Goal: Information Seeking & Learning: Compare options

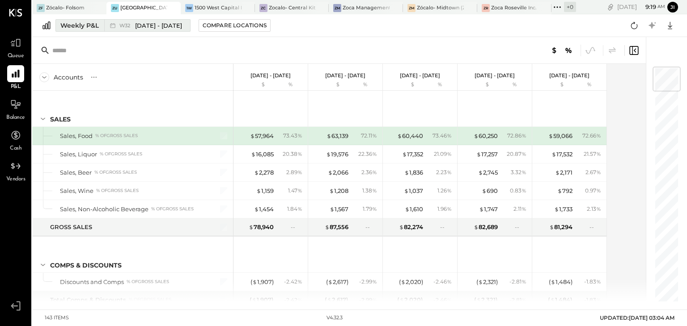
click at [152, 25] on span "[DATE] - [DATE]" at bounding box center [158, 25] width 47 height 8
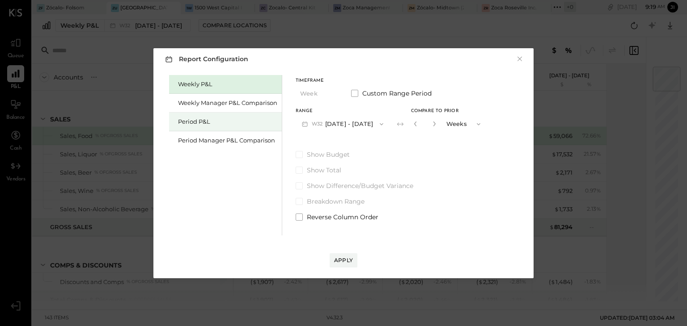
click at [190, 124] on div "Period P&L" at bounding box center [227, 122] width 99 height 8
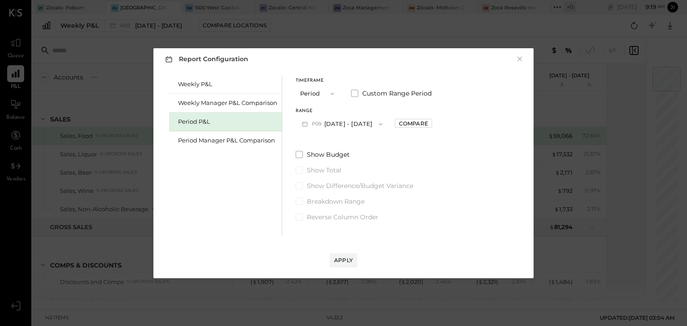
click at [333, 123] on button "P09 [DATE] - [DATE]" at bounding box center [342, 124] width 93 height 17
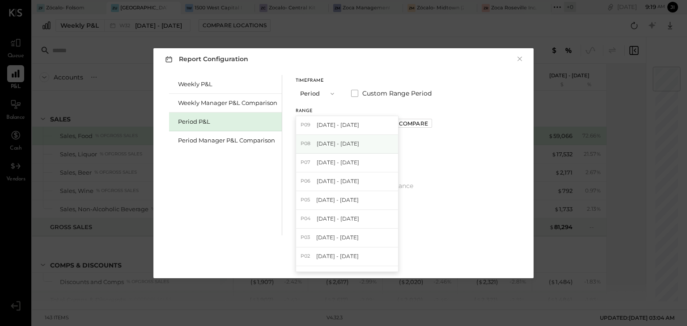
click at [334, 149] on div "P08 [DATE] - [DATE]" at bounding box center [347, 144] width 102 height 19
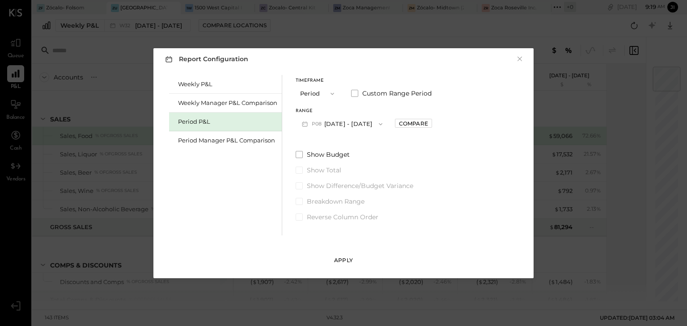
click at [342, 255] on button "Apply" at bounding box center [344, 260] width 28 height 14
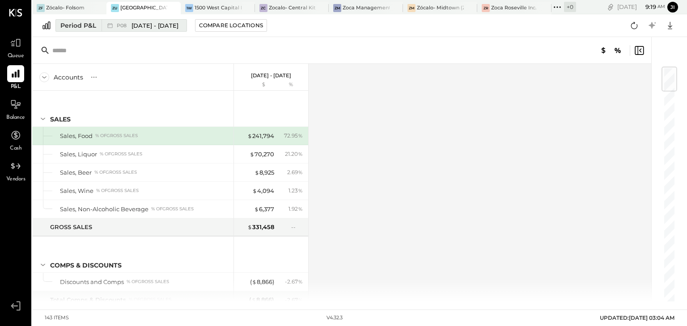
click at [178, 25] on span "[DATE] - [DATE]" at bounding box center [154, 25] width 47 height 8
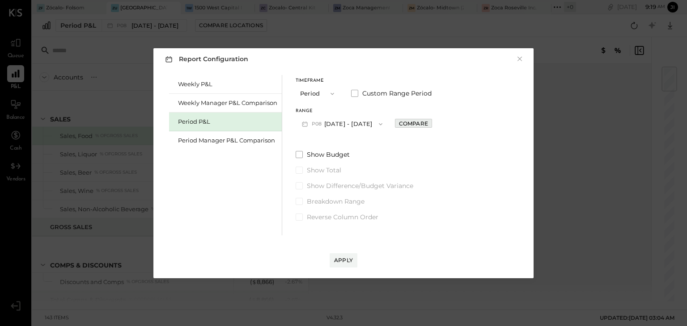
click at [428, 122] on div "Compare" at bounding box center [413, 124] width 29 height 8
click at [436, 123] on icon "button" at bounding box center [433, 123] width 5 height 5
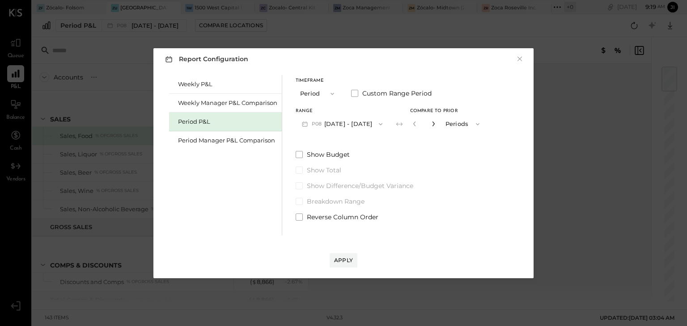
type input "*"
click at [341, 260] on div "Apply" at bounding box center [343, 261] width 19 height 8
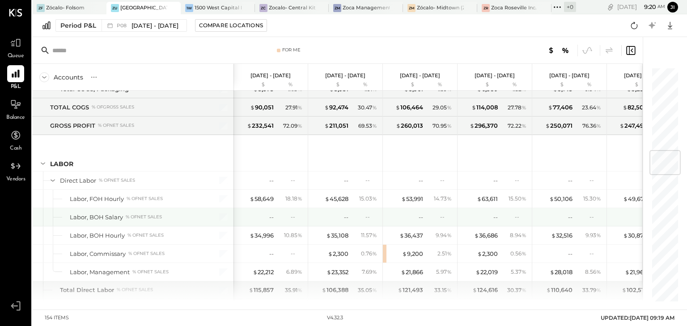
scroll to position [703, 0]
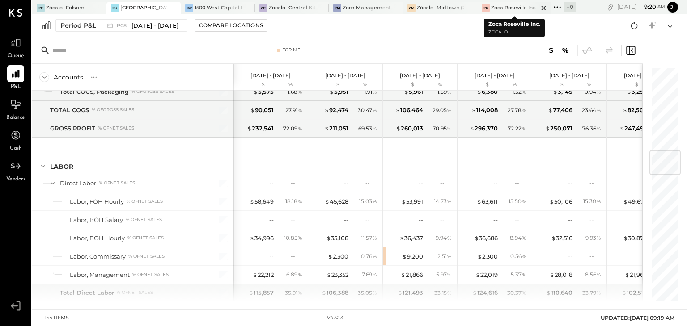
click at [500, 5] on div "Zoca Roseville Inc." at bounding box center [514, 7] width 46 height 7
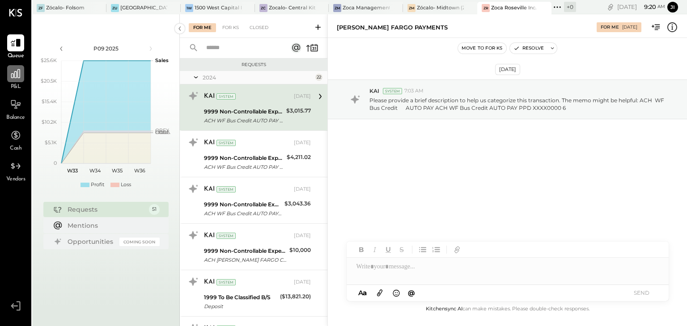
click at [19, 71] on icon at bounding box center [16, 74] width 12 height 12
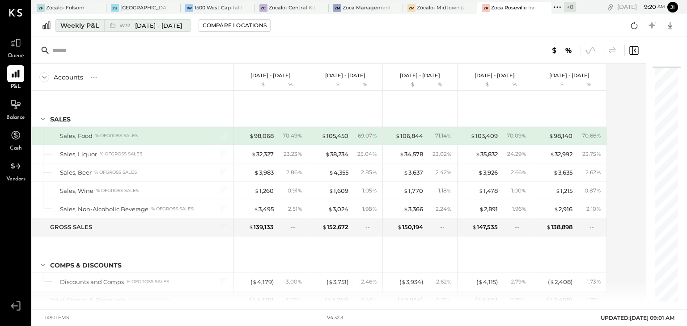
click at [148, 26] on span "[DATE] - [DATE]" at bounding box center [158, 25] width 47 height 8
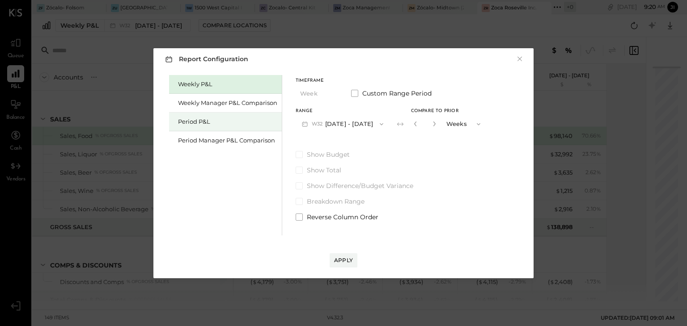
click at [194, 121] on div "Period P&L" at bounding box center [227, 122] width 99 height 8
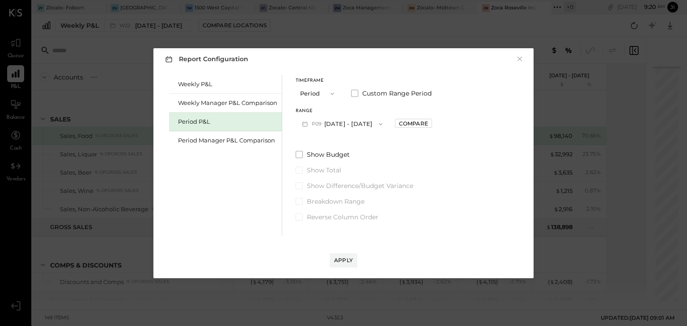
click at [325, 127] on button "P09 [DATE] - [DATE]" at bounding box center [342, 124] width 93 height 17
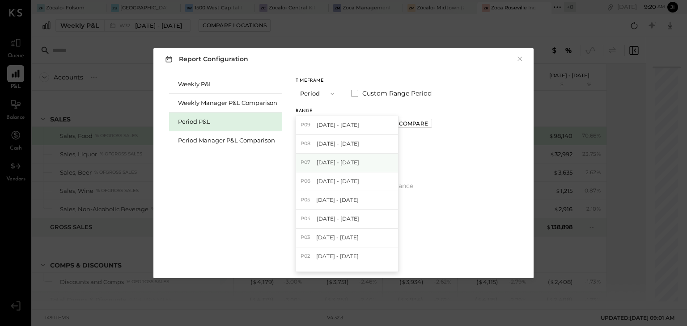
click at [325, 163] on span "[DATE] - [DATE]" at bounding box center [338, 163] width 42 height 8
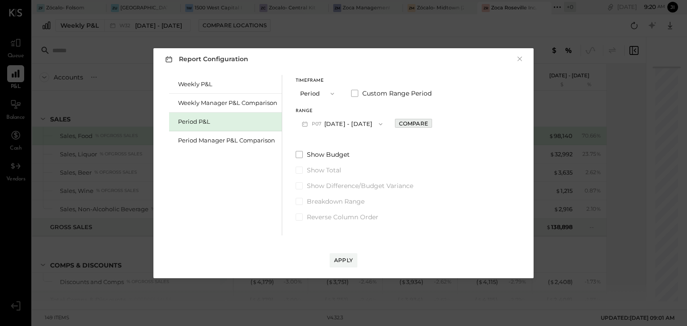
click at [412, 125] on div "Compare" at bounding box center [413, 124] width 29 height 8
click at [436, 126] on icon "button" at bounding box center [433, 123] width 5 height 5
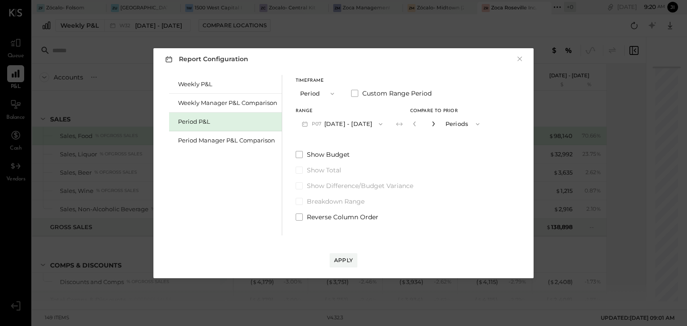
type input "*"
click at [346, 262] on div "Apply" at bounding box center [343, 261] width 19 height 8
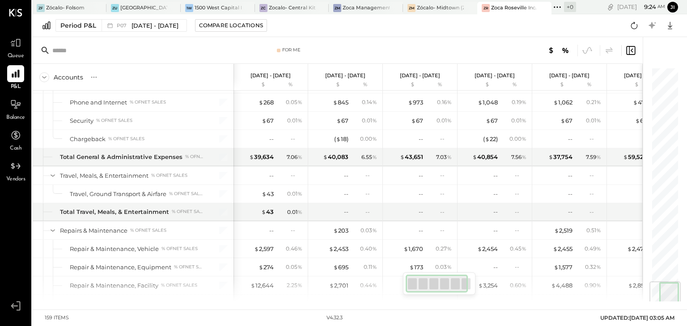
scroll to position [1809, 0]
click at [172, 27] on span "[DATE] - [DATE]" at bounding box center [154, 25] width 47 height 8
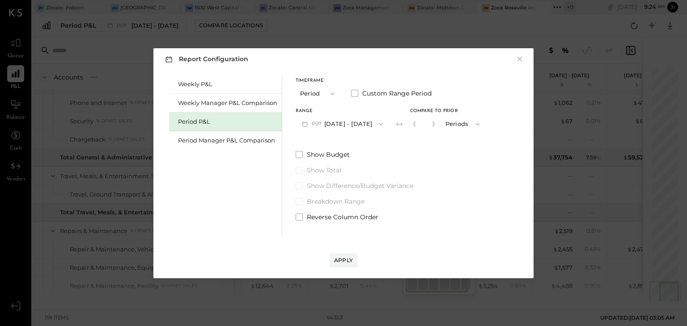
click at [329, 96] on icon "button" at bounding box center [332, 93] width 7 height 7
click at [319, 123] on div "YTD" at bounding box center [318, 126] width 44 height 16
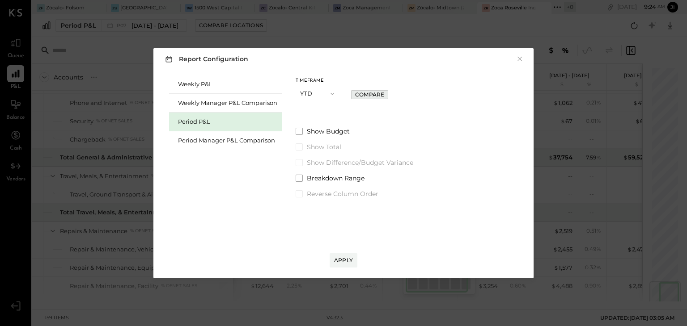
click at [372, 93] on div "Compare" at bounding box center [369, 95] width 29 height 8
click at [385, 95] on icon "button" at bounding box center [384, 93] width 5 height 5
type input "*"
click at [347, 260] on div "Apply" at bounding box center [343, 261] width 19 height 8
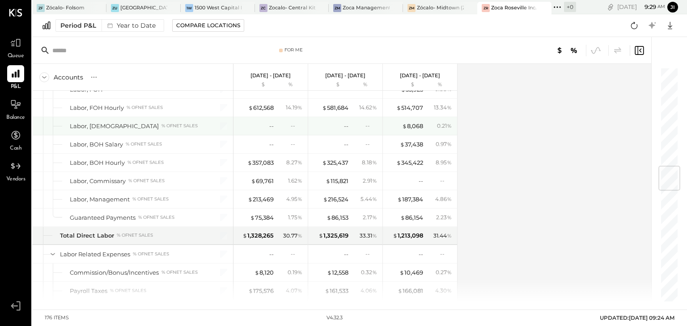
scroll to position [804, 0]
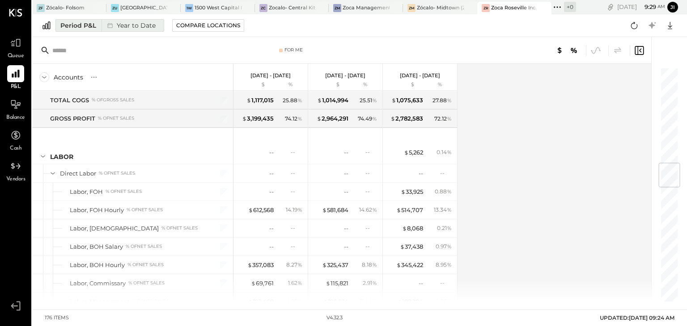
click at [143, 24] on div "Year to Date" at bounding box center [130, 26] width 58 height 12
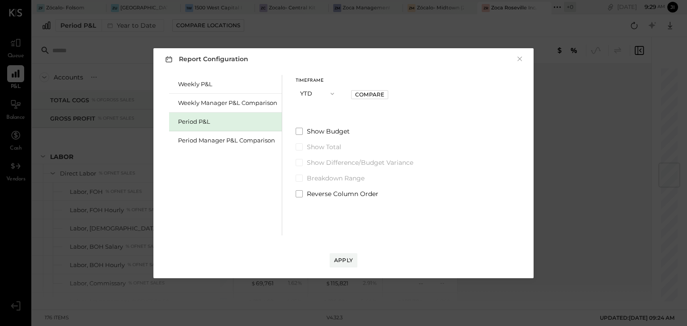
click at [221, 120] on div "Period P&L" at bounding box center [227, 122] width 99 height 8
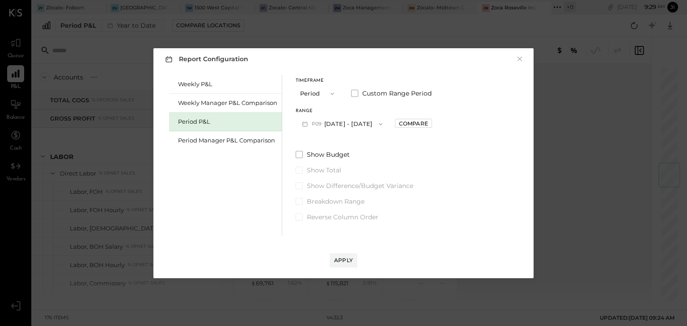
click at [327, 92] on span "button" at bounding box center [330, 93] width 12 height 7
click at [374, 135] on div "Timeframe Period Custom Range Period Range P09 [DATE] - [DATE] Compare Show Bud…" at bounding box center [364, 148] width 136 height 147
click at [326, 95] on span "button" at bounding box center [330, 93] width 12 height 7
click at [322, 123] on div "YTD" at bounding box center [318, 126] width 44 height 16
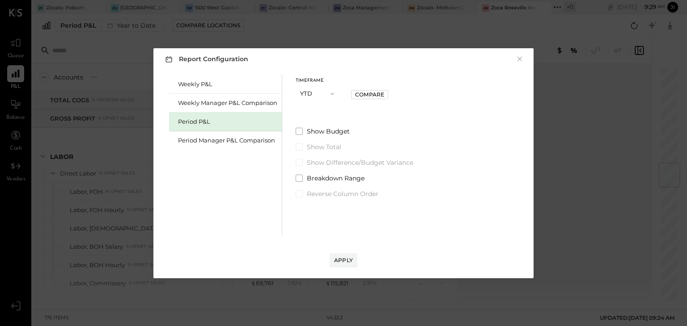
click at [238, 119] on div "Period P&L" at bounding box center [227, 122] width 99 height 8
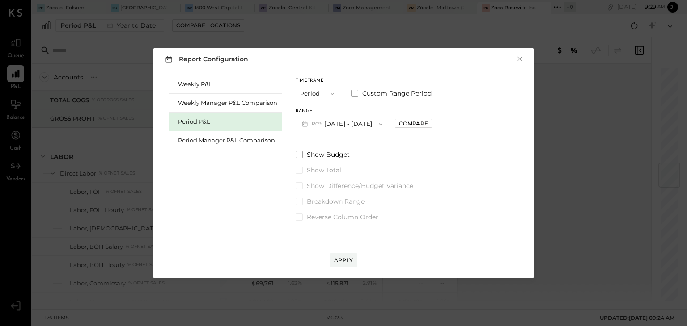
click at [336, 122] on button "P09 [DATE] - [DATE]" at bounding box center [342, 124] width 93 height 17
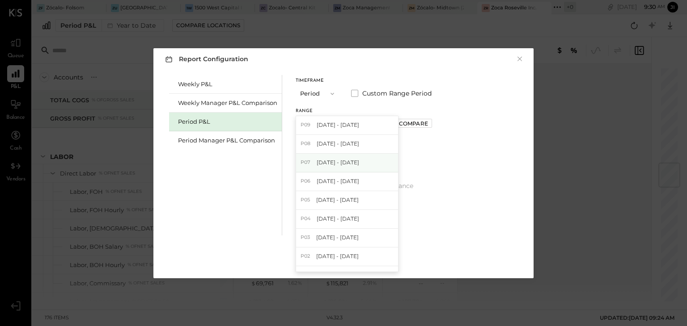
click at [359, 161] on span "[DATE] - [DATE]" at bounding box center [338, 163] width 42 height 8
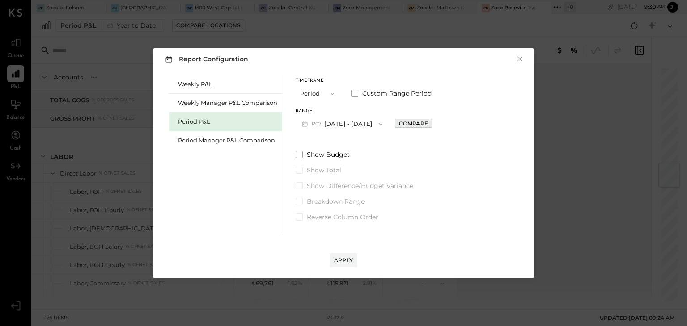
click at [415, 124] on div "Compare" at bounding box center [413, 124] width 29 height 8
click at [436, 124] on icon "button" at bounding box center [433, 123] width 5 height 5
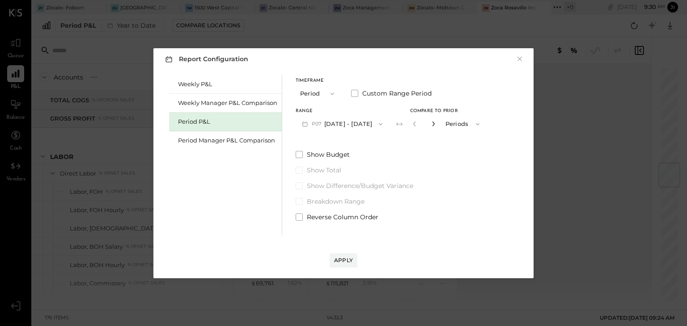
click at [436, 124] on icon "button" at bounding box center [433, 123] width 5 height 5
type input "*"
click at [479, 123] on span "button" at bounding box center [475, 124] width 12 height 7
click at [440, 183] on label "Show Difference/Budget Variance" at bounding box center [391, 186] width 190 height 9
click at [359, 92] on label "Custom Range Period" at bounding box center [391, 93] width 80 height 9
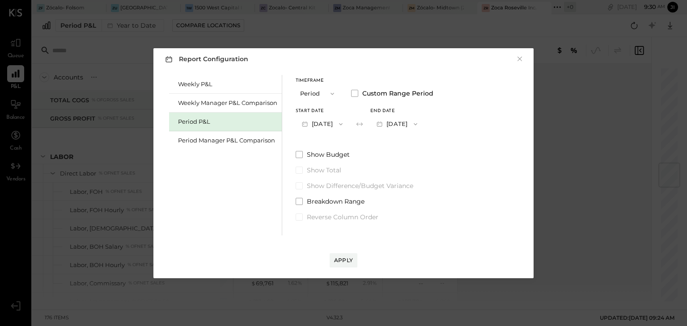
click at [344, 121] on icon "button" at bounding box center [340, 124] width 7 height 7
click at [327, 93] on span "button" at bounding box center [330, 93] width 12 height 7
click at [315, 124] on div "YTD" at bounding box center [318, 126] width 44 height 16
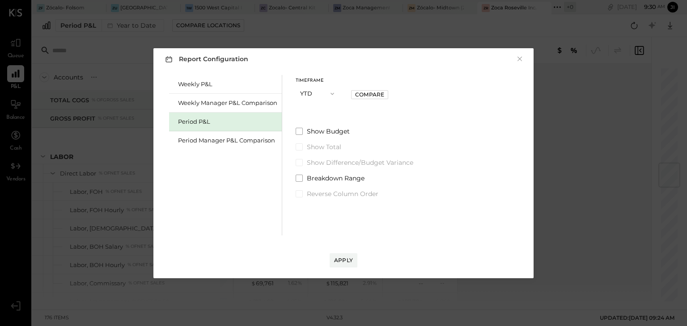
click at [326, 93] on span "button" at bounding box center [330, 93] width 12 height 7
click at [406, 122] on div "Timeframe YTD Period Quarter YTD Year Compare Show Budget Show Total Show Diffe…" at bounding box center [355, 136] width 118 height 123
click at [245, 124] on div "Period P&L" at bounding box center [227, 122] width 99 height 8
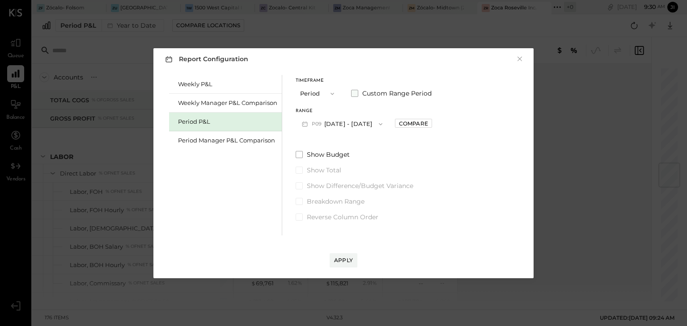
click at [377, 92] on span "Custom Range Period" at bounding box center [396, 93] width 69 height 9
click at [321, 122] on button "[DATE]" at bounding box center [322, 124] width 53 height 17
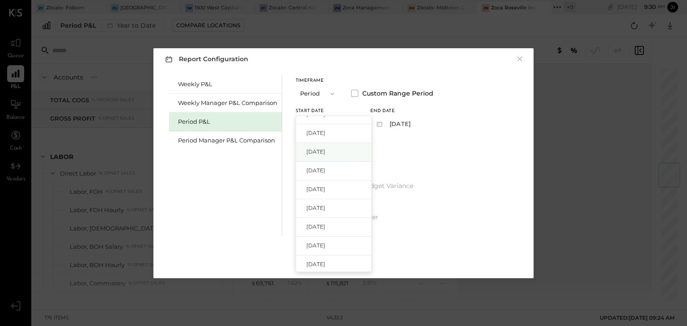
scroll to position [49, 0]
click at [324, 223] on span "[DATE]" at bounding box center [315, 226] width 19 height 8
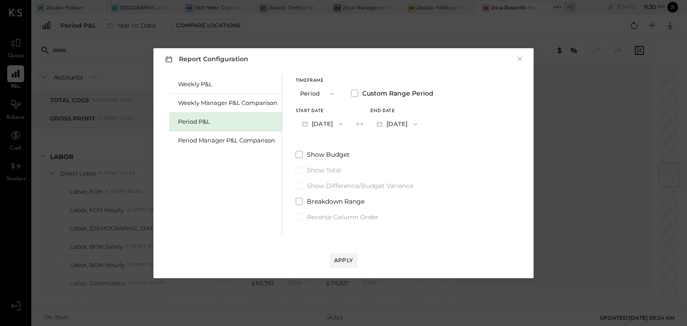
click at [419, 124] on span "button" at bounding box center [413, 124] width 12 height 7
click at [415, 167] on div "[DATE]" at bounding box center [408, 163] width 75 height 19
click at [347, 260] on div "Apply" at bounding box center [343, 261] width 19 height 8
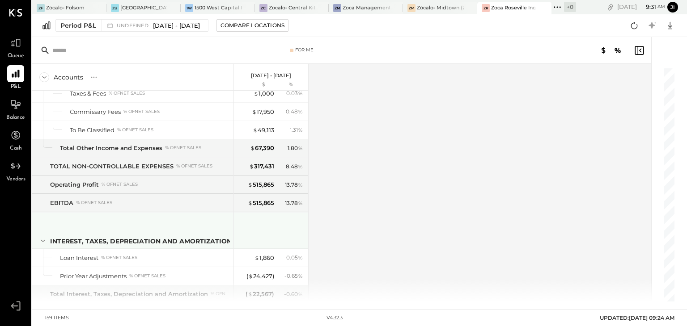
scroll to position [2380, 0]
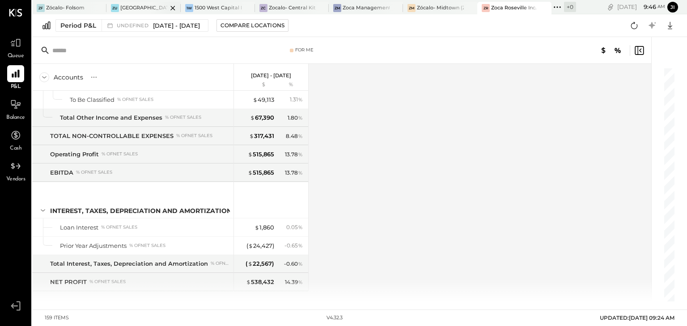
click at [138, 5] on div "[GEOGRAPHIC_DATA]" at bounding box center [143, 7] width 47 height 7
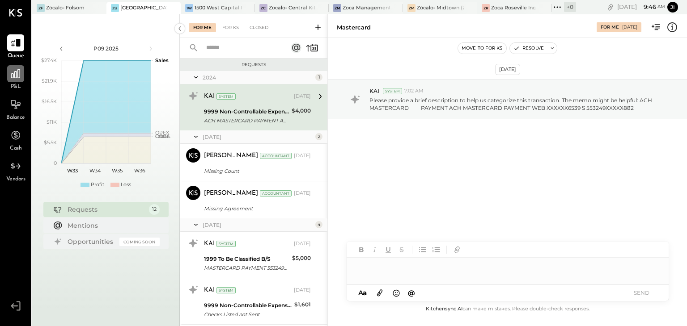
click at [19, 74] on icon at bounding box center [16, 74] width 12 height 12
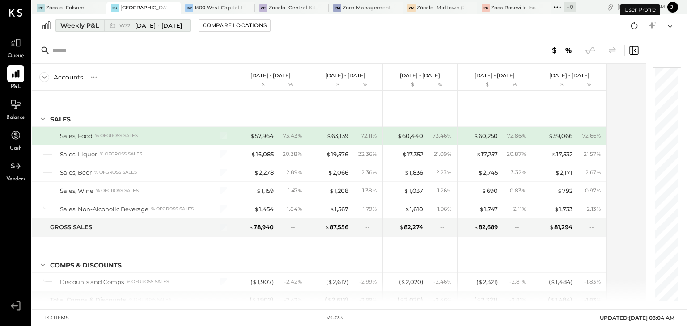
click at [170, 27] on span "[DATE] - [DATE]" at bounding box center [158, 25] width 47 height 8
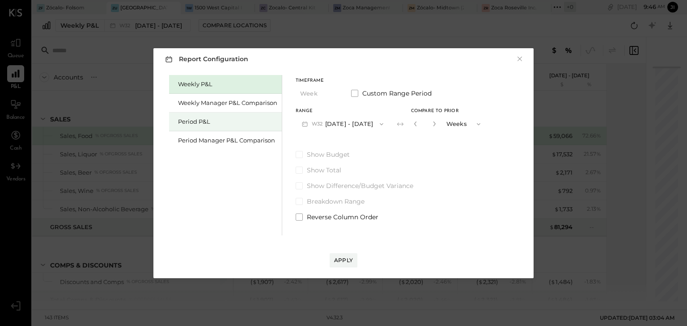
click at [203, 119] on div "Period P&L" at bounding box center [227, 122] width 99 height 8
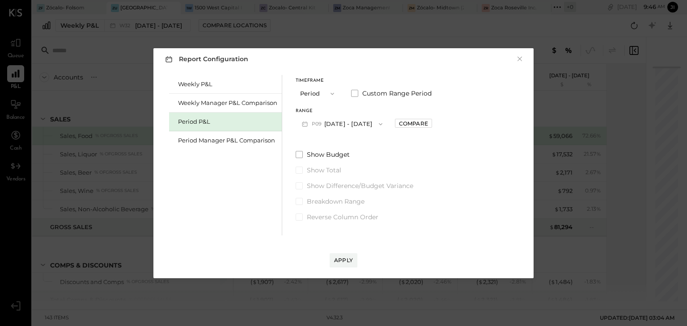
click at [330, 122] on button "P09 [DATE] - [DATE]" at bounding box center [342, 124] width 93 height 17
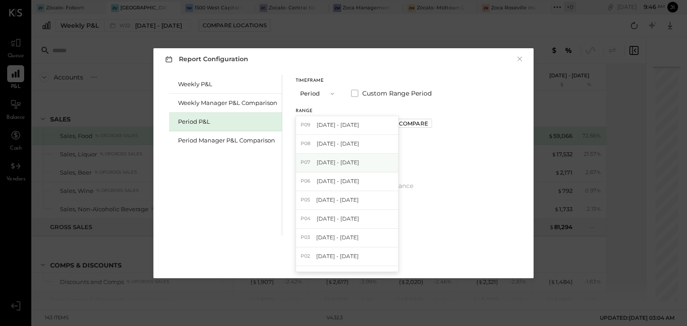
click at [331, 161] on span "[DATE] - [DATE]" at bounding box center [338, 163] width 42 height 8
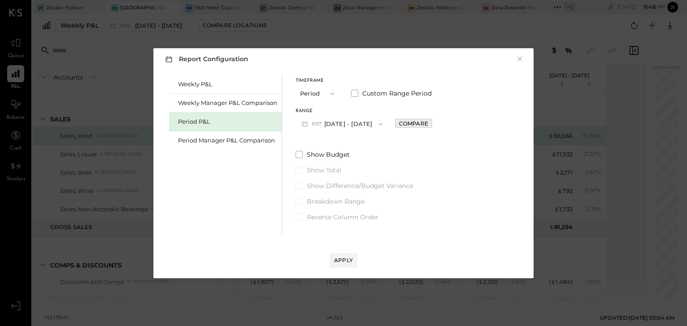
click at [425, 122] on div "Compare" at bounding box center [413, 124] width 29 height 8
click at [436, 126] on icon "button" at bounding box center [433, 123] width 5 height 5
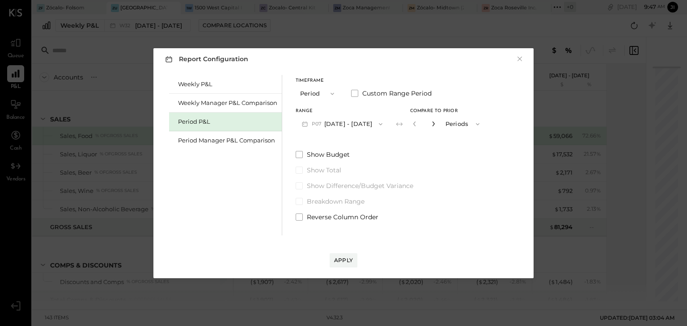
click at [436, 126] on icon "button" at bounding box center [433, 123] width 5 height 5
type input "*"
click at [341, 261] on div "Apply" at bounding box center [343, 261] width 19 height 8
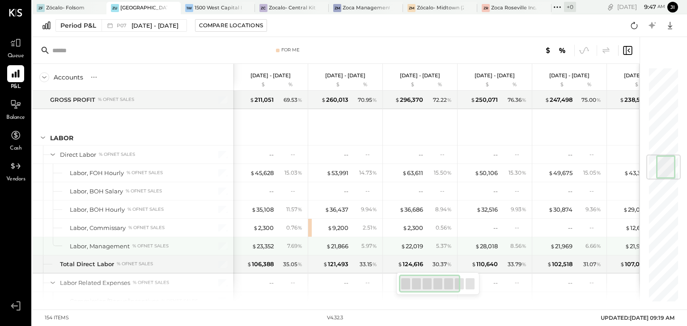
scroll to position [740, 0]
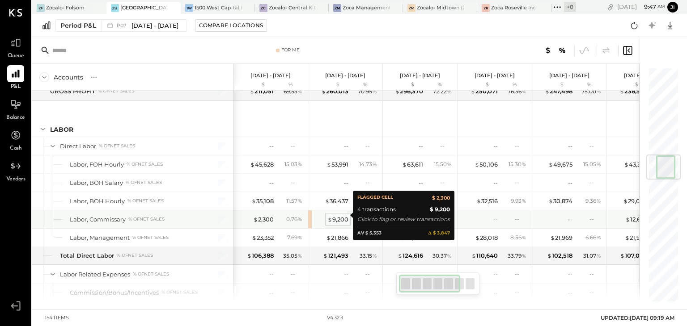
click at [338, 215] on div "$ 9,200" at bounding box center [337, 219] width 21 height 8
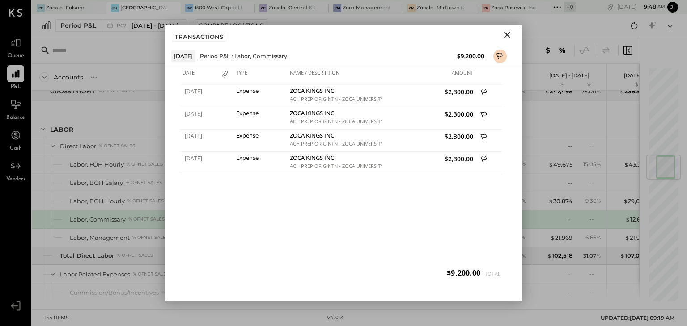
click at [509, 34] on icon "Close" at bounding box center [507, 35] width 11 height 11
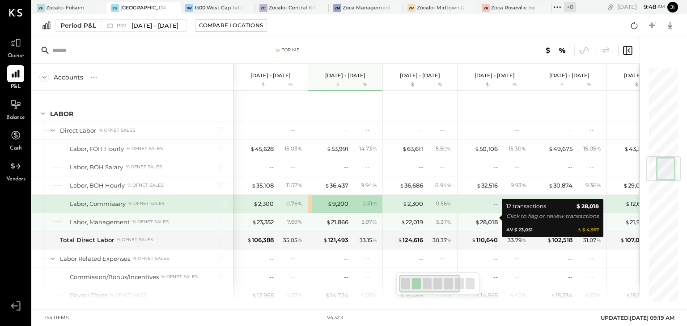
scroll to position [755, 0]
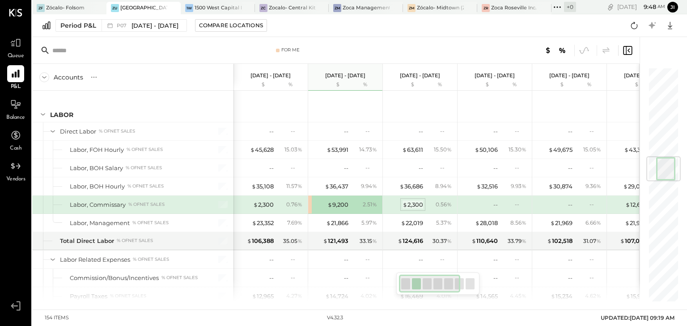
click at [412, 201] on div "$ 2,300" at bounding box center [412, 205] width 21 height 8
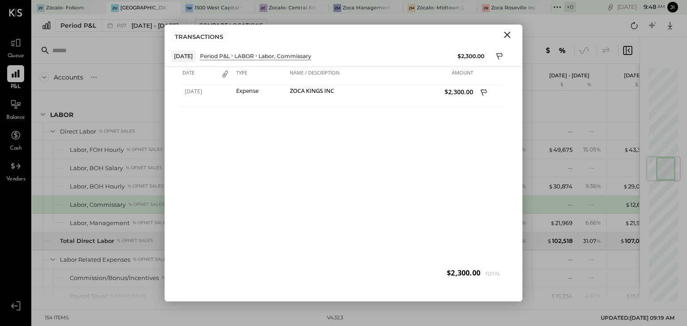
click at [510, 33] on icon "Close" at bounding box center [507, 35] width 11 height 11
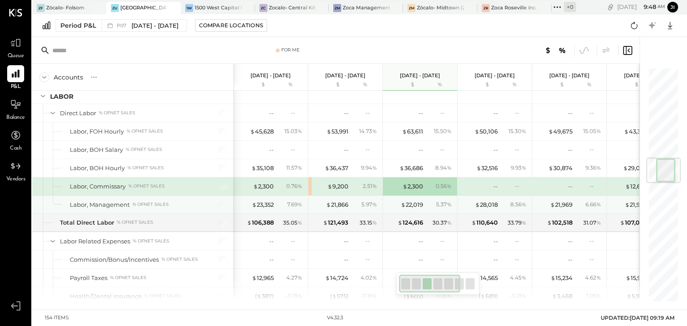
scroll to position [769, 0]
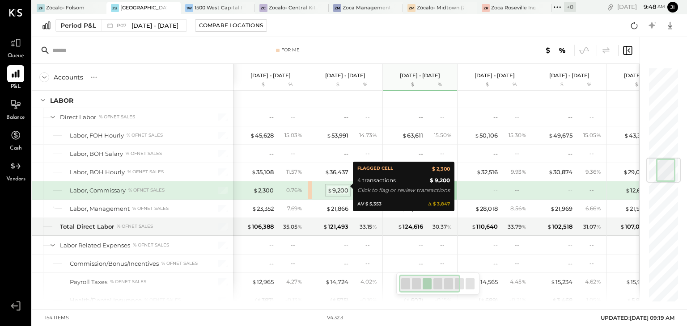
click at [346, 188] on div "$ 9,200" at bounding box center [337, 190] width 21 height 8
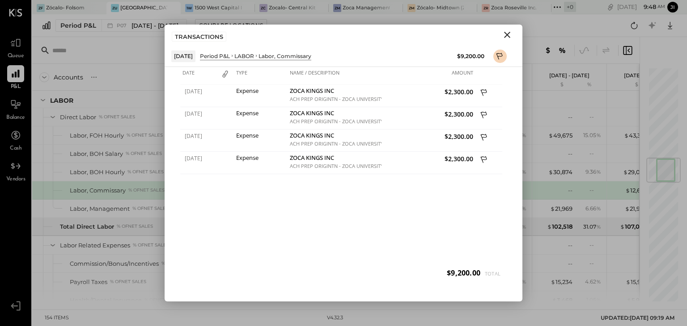
click at [507, 34] on icon "Close" at bounding box center [507, 35] width 6 height 6
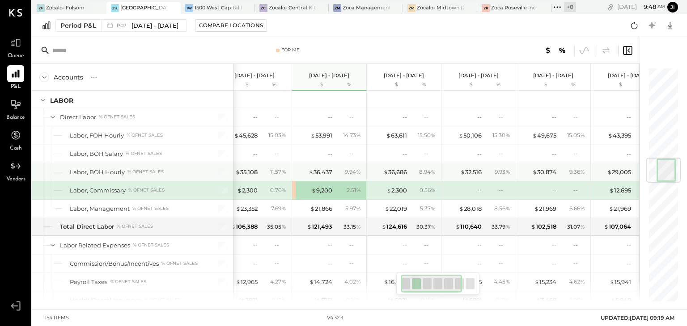
scroll to position [0, 11]
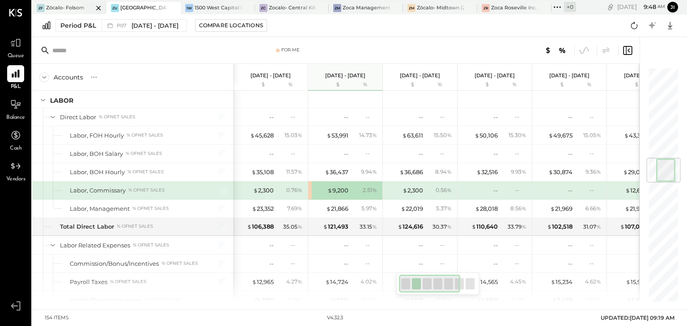
click at [88, 8] on div at bounding box center [90, 8] width 31 height 12
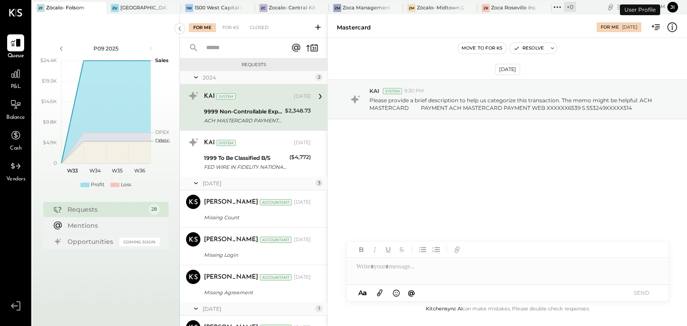
click at [8, 82] on div "P&L" at bounding box center [15, 78] width 17 height 26
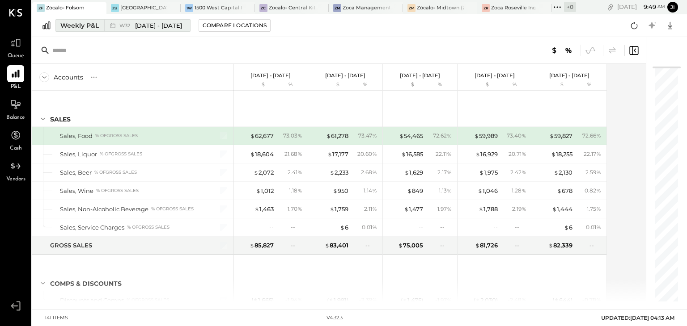
click at [166, 25] on span "[DATE] - [DATE]" at bounding box center [158, 25] width 47 height 8
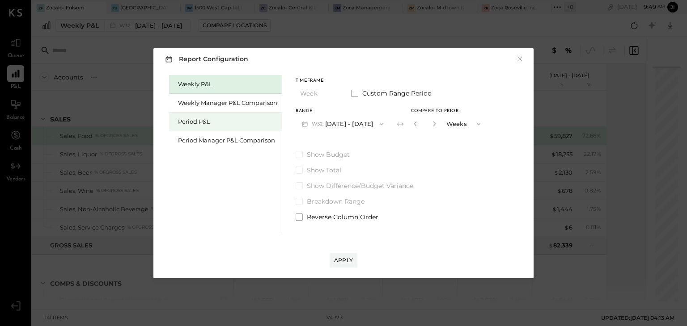
click at [205, 118] on div "Period P&L" at bounding box center [227, 122] width 99 height 8
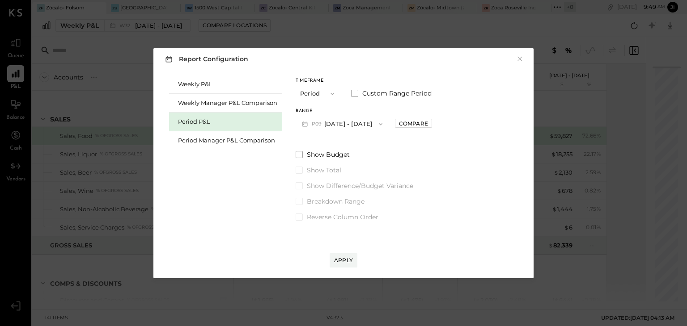
click at [333, 121] on button "P09 [DATE] - [DATE]" at bounding box center [342, 124] width 93 height 17
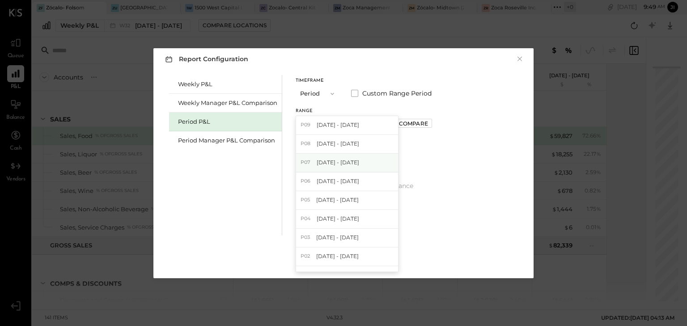
click at [333, 159] on span "[DATE] - [DATE]" at bounding box center [338, 163] width 42 height 8
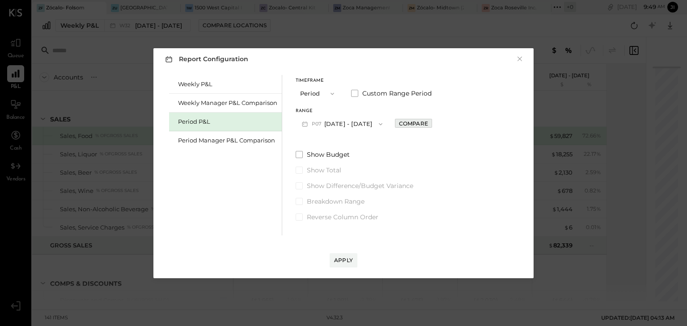
click at [409, 124] on div "Compare" at bounding box center [413, 124] width 29 height 8
click at [434, 124] on icon "button" at bounding box center [433, 124] width 2 height 5
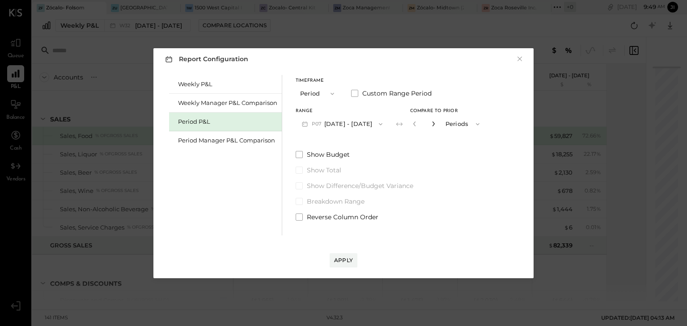
click at [434, 124] on icon "button" at bounding box center [433, 124] width 2 height 5
type input "*"
click at [342, 262] on div "Apply" at bounding box center [343, 261] width 19 height 8
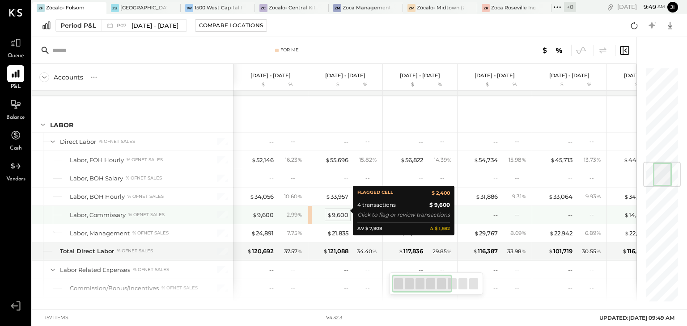
click at [340, 211] on div "$ 9,600" at bounding box center [337, 215] width 21 height 8
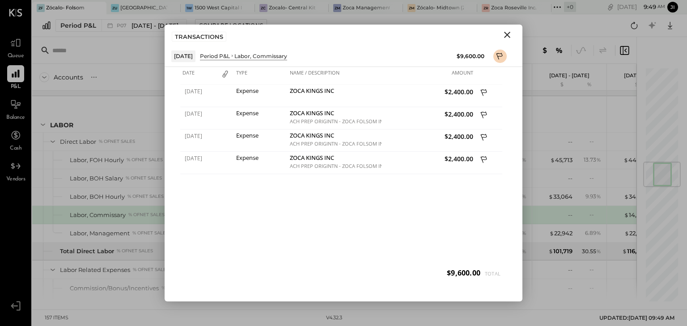
click at [507, 35] on icon "Close" at bounding box center [507, 35] width 6 height 6
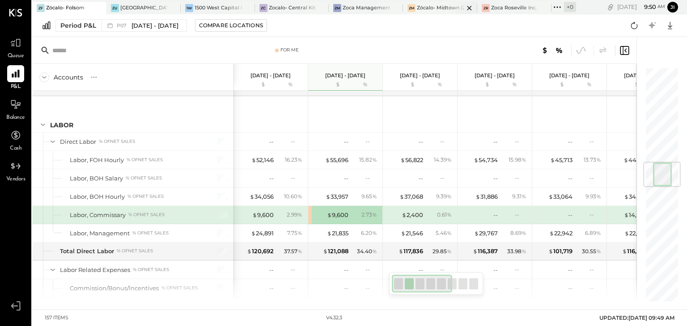
click at [429, 8] on div "Zócalo- Midtown (Zoca Inc.)" at bounding box center [440, 7] width 47 height 7
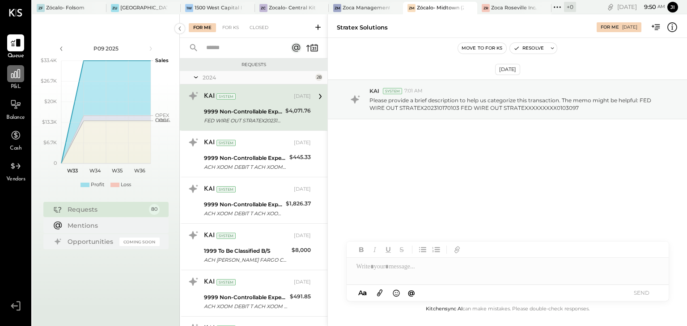
click at [11, 81] on div at bounding box center [15, 73] width 17 height 17
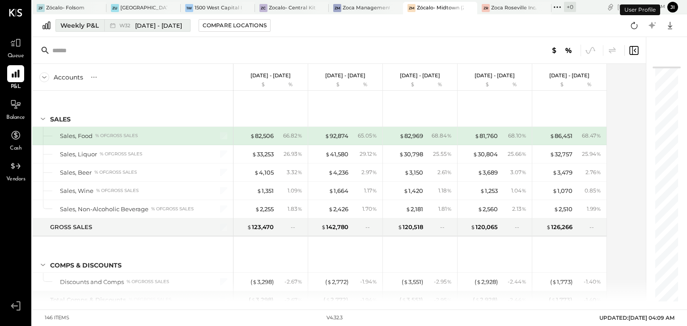
click at [165, 27] on span "[DATE] - [DATE]" at bounding box center [158, 25] width 47 height 8
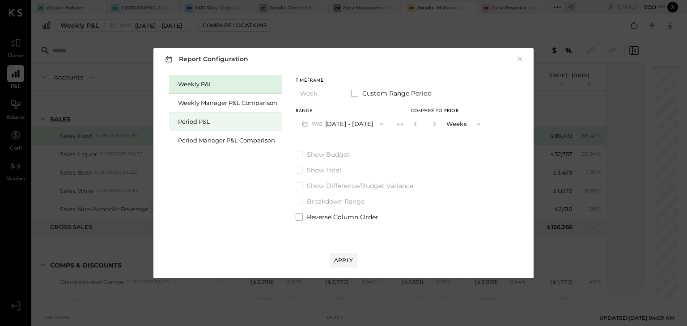
click at [191, 120] on div "Period P&L" at bounding box center [227, 122] width 99 height 8
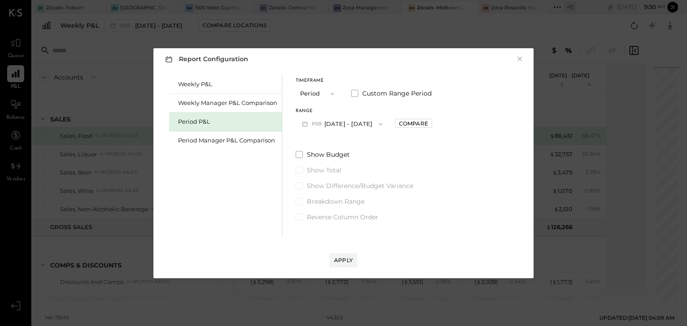
click at [318, 125] on span "P09" at bounding box center [318, 124] width 13 height 7
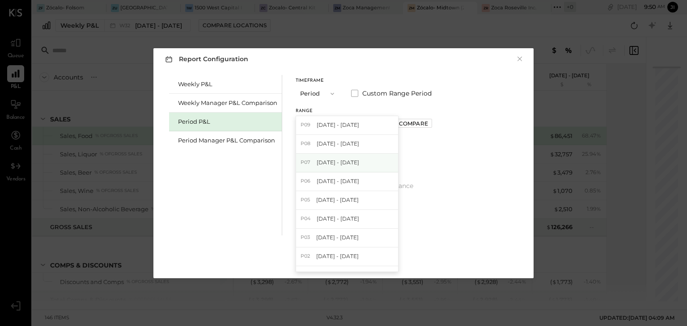
click at [317, 161] on span "[DATE] - [DATE]" at bounding box center [338, 163] width 42 height 8
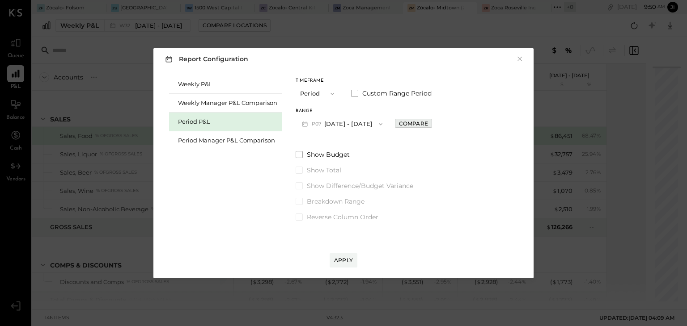
click at [420, 123] on div "Compare" at bounding box center [413, 124] width 29 height 8
click at [436, 123] on icon "button" at bounding box center [433, 123] width 5 height 5
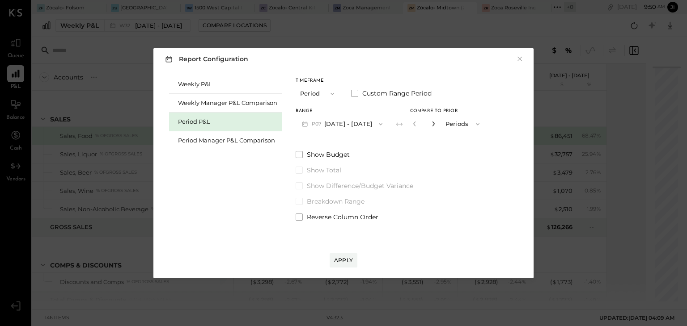
click at [436, 123] on icon "button" at bounding box center [433, 123] width 5 height 5
type input "*"
click at [345, 259] on div "Apply" at bounding box center [343, 261] width 19 height 8
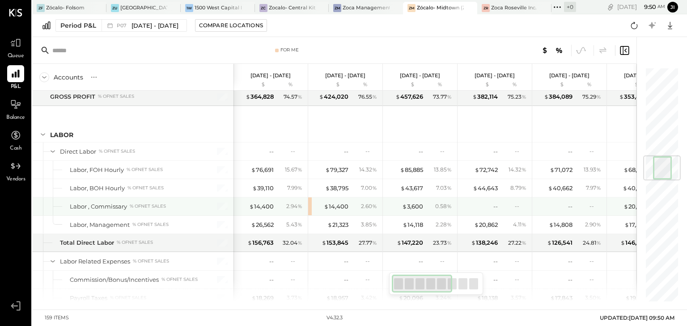
scroll to position [748, 0]
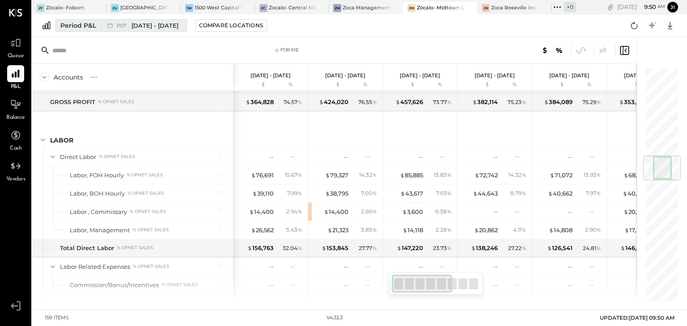
click at [176, 24] on span "[DATE] - [DATE]" at bounding box center [154, 25] width 47 height 8
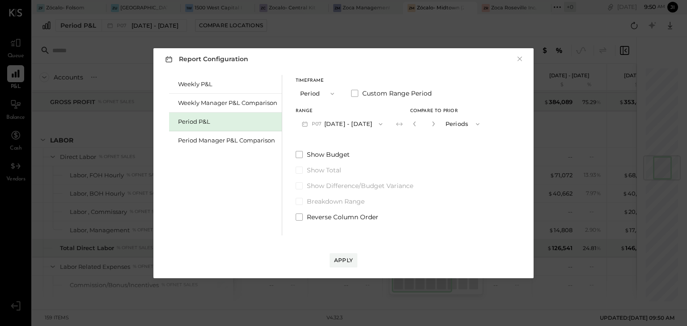
click at [348, 122] on button "P07 [DATE] - [DATE]" at bounding box center [342, 124] width 93 height 17
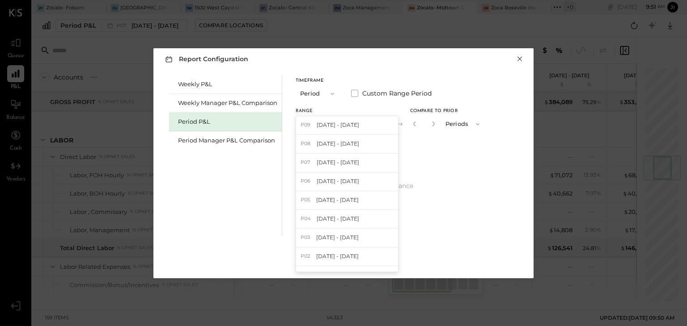
click at [521, 57] on button "×" at bounding box center [519, 59] width 8 height 9
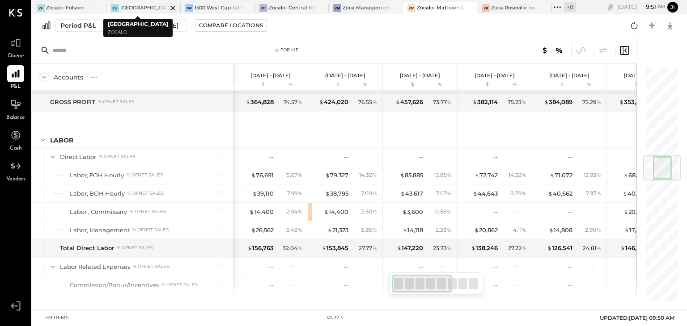
click at [133, 6] on div "[GEOGRAPHIC_DATA]" at bounding box center [143, 7] width 47 height 7
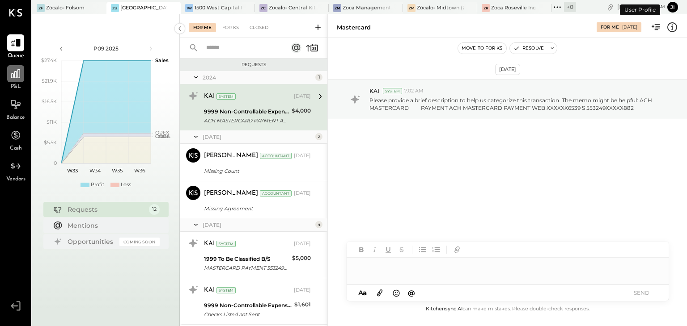
click at [13, 70] on icon at bounding box center [16, 74] width 12 height 12
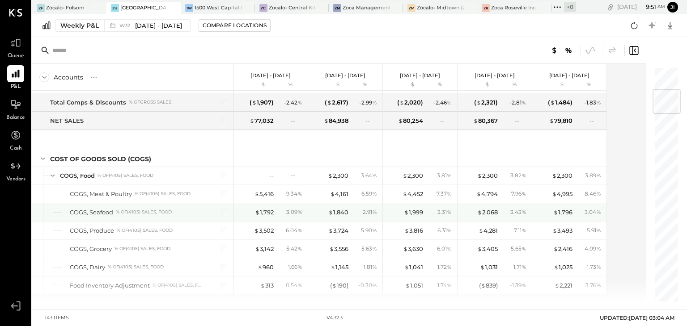
scroll to position [188, 0]
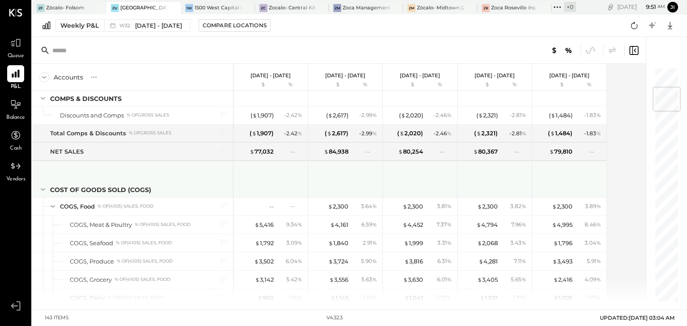
scroll to position [163, 0]
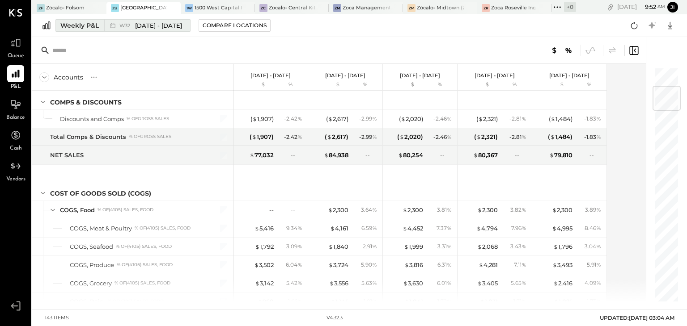
click at [175, 27] on span "[DATE] - [DATE]" at bounding box center [158, 25] width 47 height 8
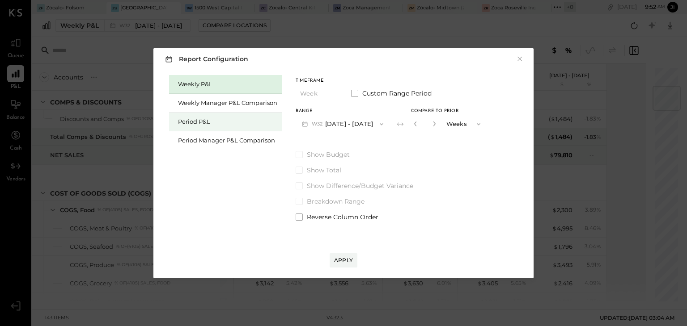
click at [195, 122] on div "Period P&L" at bounding box center [227, 122] width 99 height 8
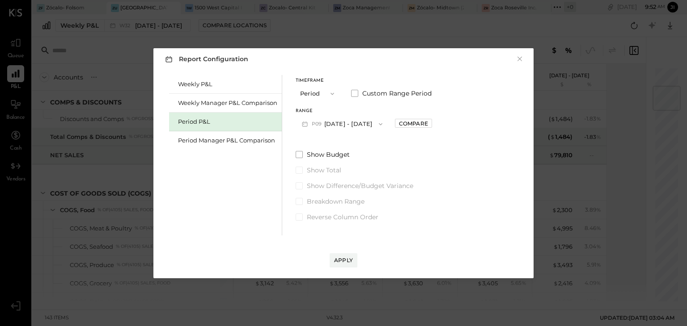
click at [356, 123] on button "P09 [DATE] - [DATE]" at bounding box center [342, 124] width 93 height 17
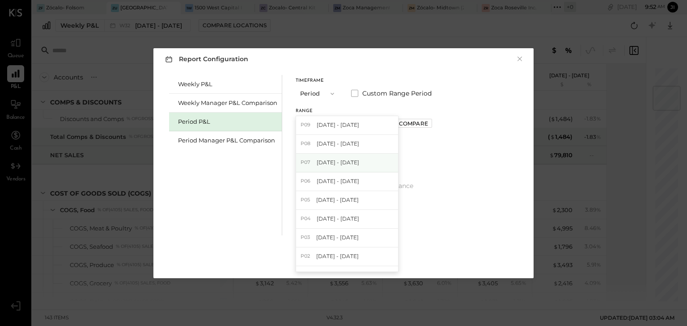
click at [339, 161] on span "[DATE] - [DATE]" at bounding box center [338, 163] width 42 height 8
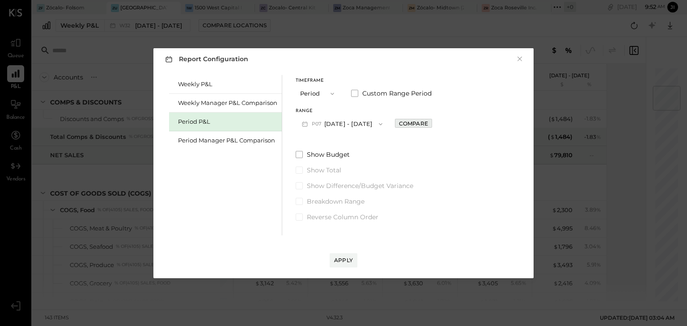
click at [417, 125] on div "Compare" at bounding box center [413, 124] width 29 height 8
click at [436, 125] on icon "button" at bounding box center [433, 123] width 5 height 5
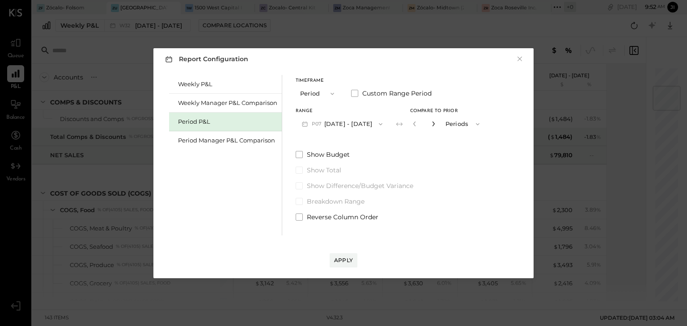
click at [436, 125] on icon "button" at bounding box center [433, 123] width 5 height 5
type input "*"
click at [341, 257] on div "Apply" at bounding box center [343, 261] width 19 height 8
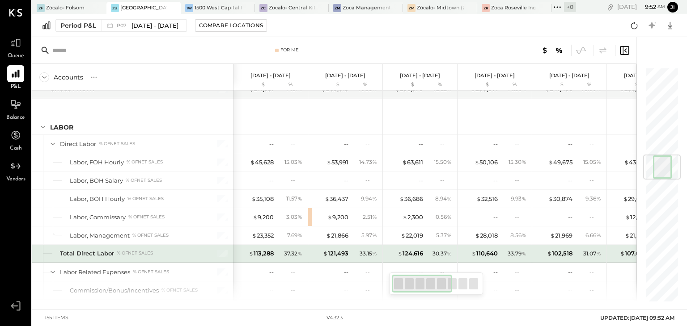
scroll to position [742, 0]
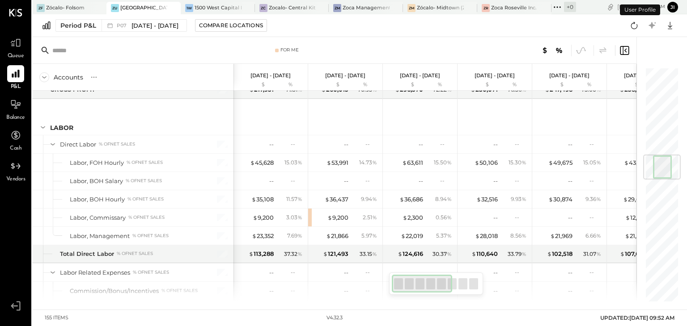
click at [671, 8] on button "ji" at bounding box center [672, 7] width 11 height 11
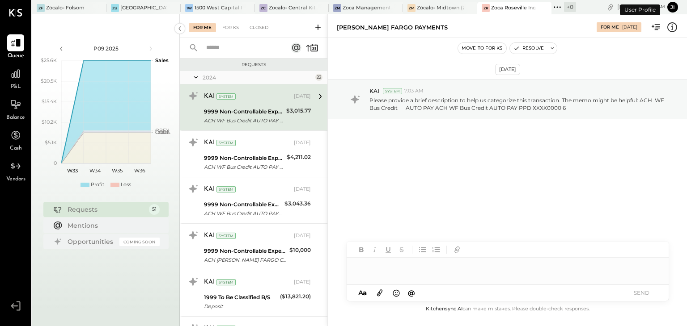
click at [600, 89] on div "KAI System 7:03 AM" at bounding box center [524, 91] width 310 height 8
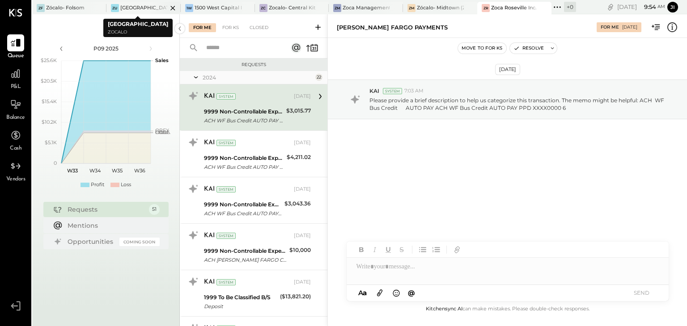
click at [157, 11] on div at bounding box center [164, 8] width 31 height 12
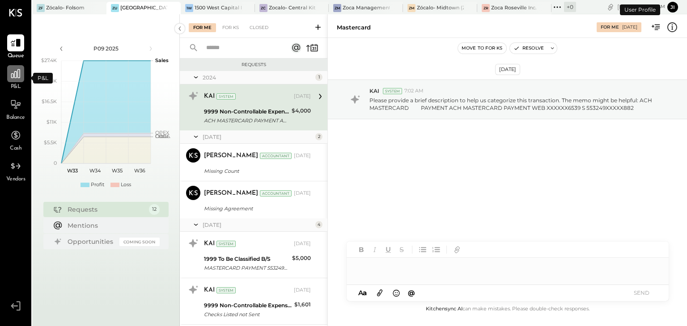
click at [10, 76] on icon at bounding box center [16, 74] width 12 height 12
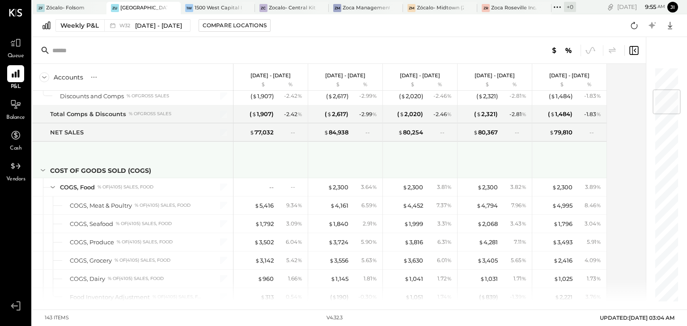
scroll to position [194, 0]
